Goal: Task Accomplishment & Management: Manage account settings

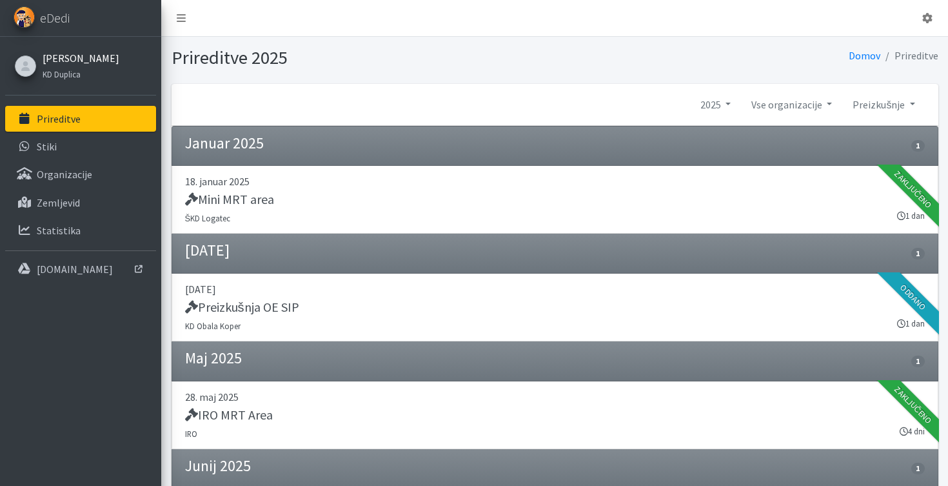
click at [99, 64] on link "[PERSON_NAME]" at bounding box center [81, 57] width 77 height 15
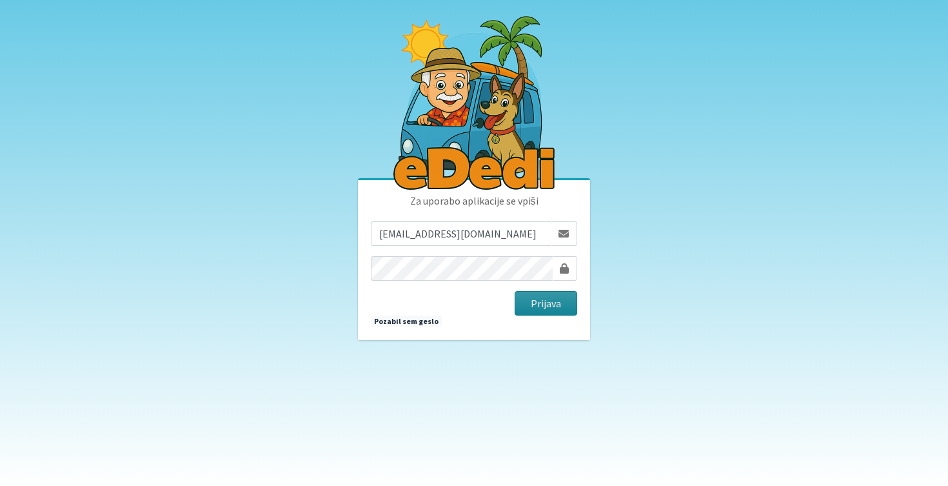
click at [548, 314] on button "Prijava" at bounding box center [546, 303] width 63 height 25
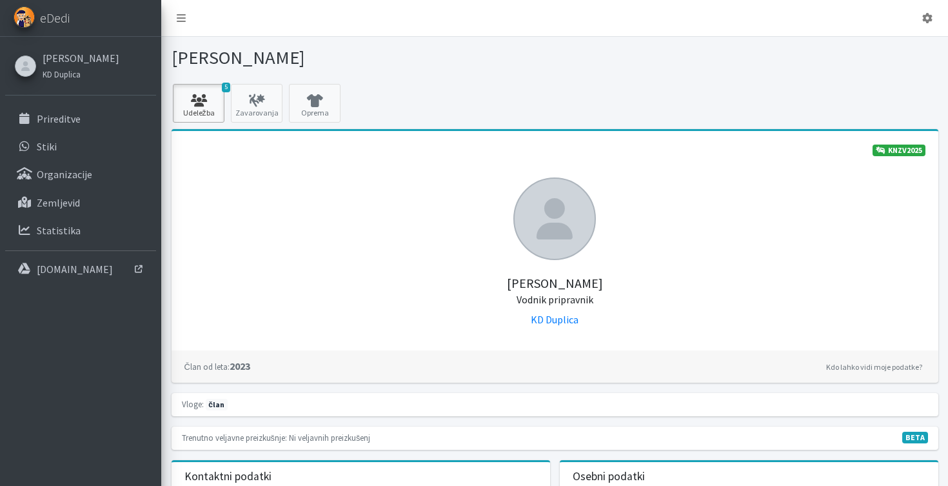
click at [209, 114] on link "5 Udeležba" at bounding box center [199, 103] width 52 height 39
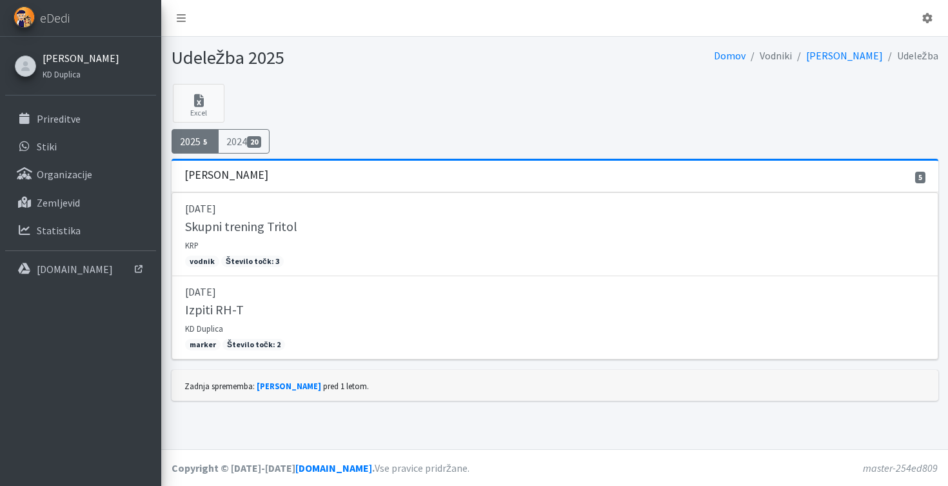
click at [104, 62] on link "[PERSON_NAME]" at bounding box center [81, 57] width 77 height 15
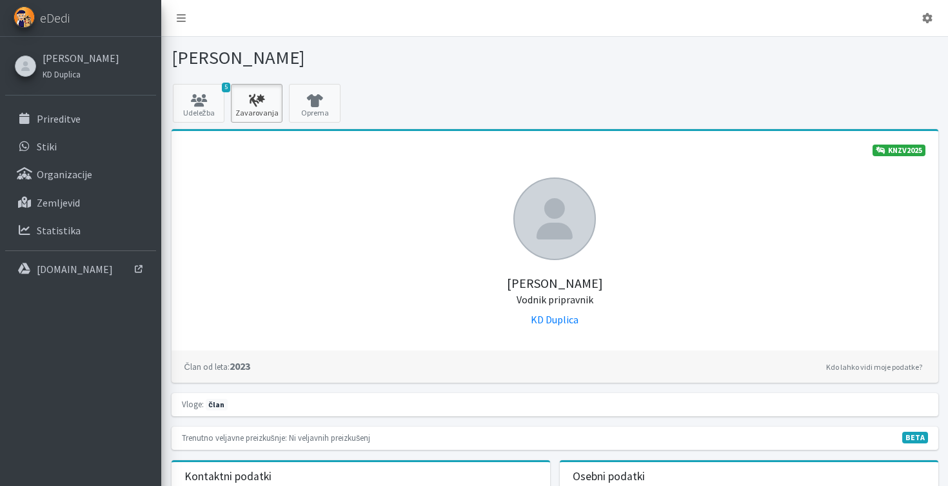
click at [266, 104] on icon at bounding box center [257, 100] width 44 height 13
click at [309, 110] on link "Oprema" at bounding box center [315, 103] width 52 height 39
click at [209, 114] on link "5 Udeležba" at bounding box center [199, 103] width 52 height 39
